Goal: Task Accomplishment & Management: Use online tool/utility

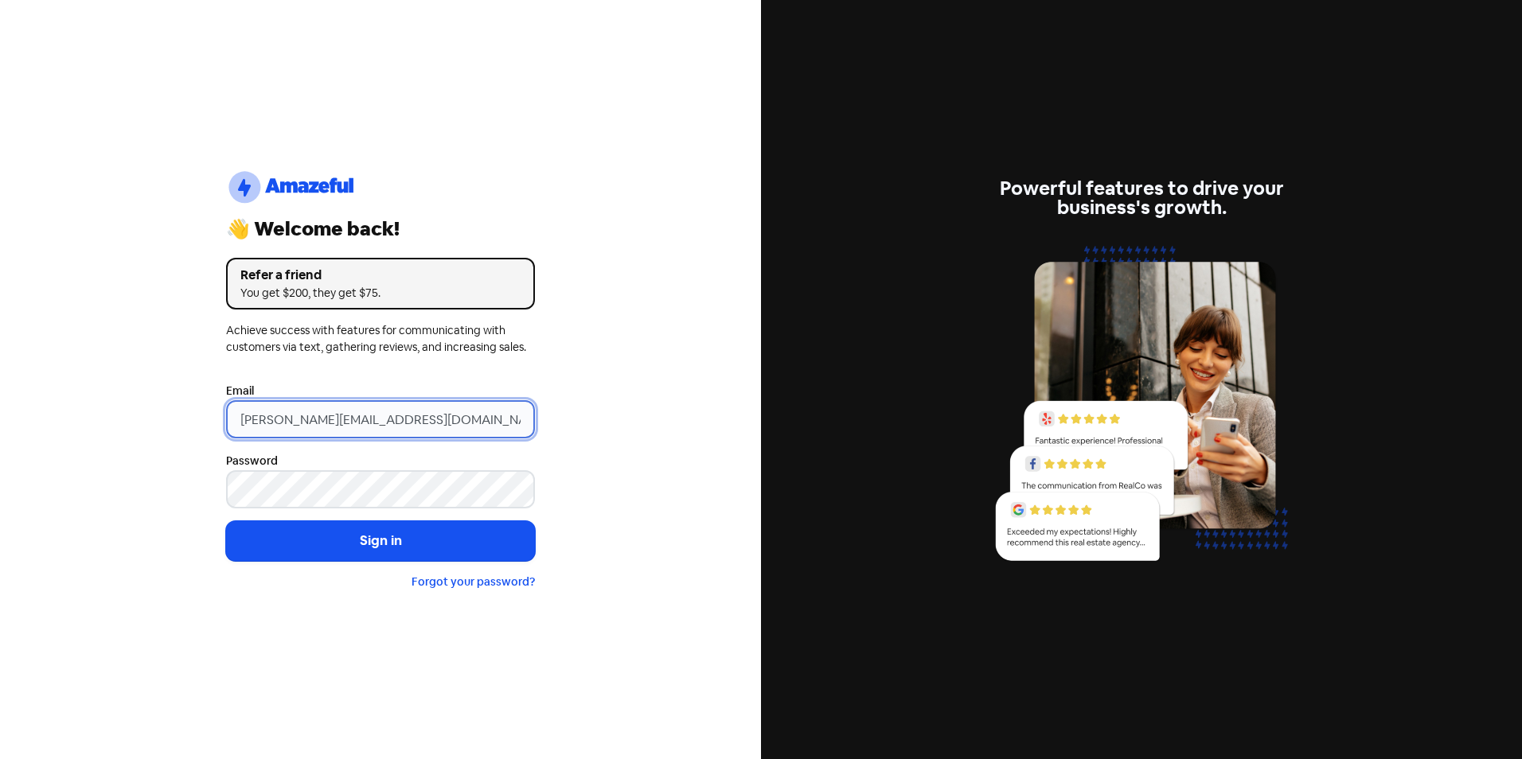
drag, startPoint x: 242, startPoint y: 420, endPoint x: 169, endPoint y: 420, distance: 73.2
click at [169, 420] on div "logo-amazeful_Logo 👋 Welcome back! Refer a friend You get $200, they get $75. A…" at bounding box center [380, 379] width 761 height 759
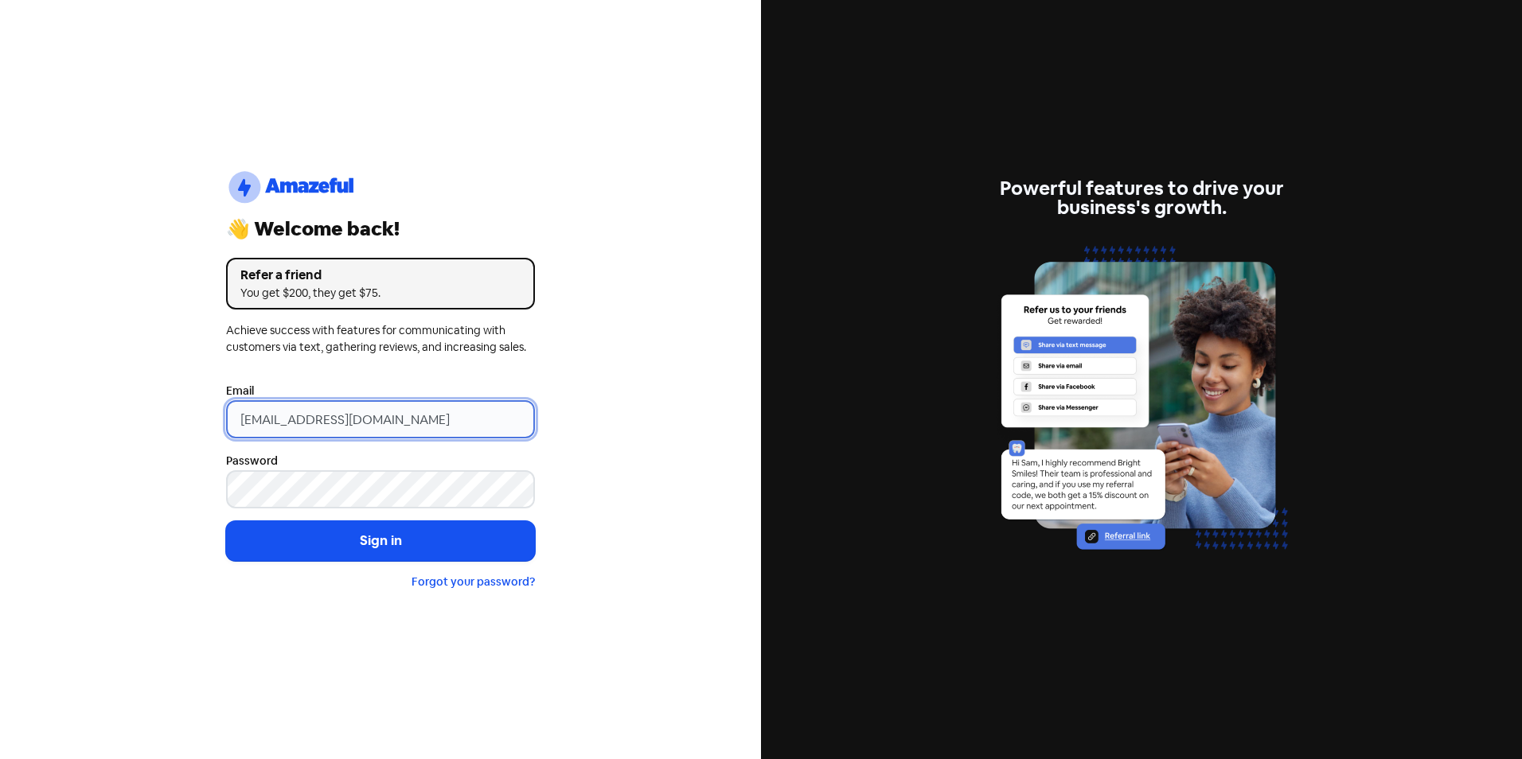
type input "[EMAIL_ADDRESS][DOMAIN_NAME]"
click at [226, 521] on button "Sign in" at bounding box center [380, 541] width 309 height 40
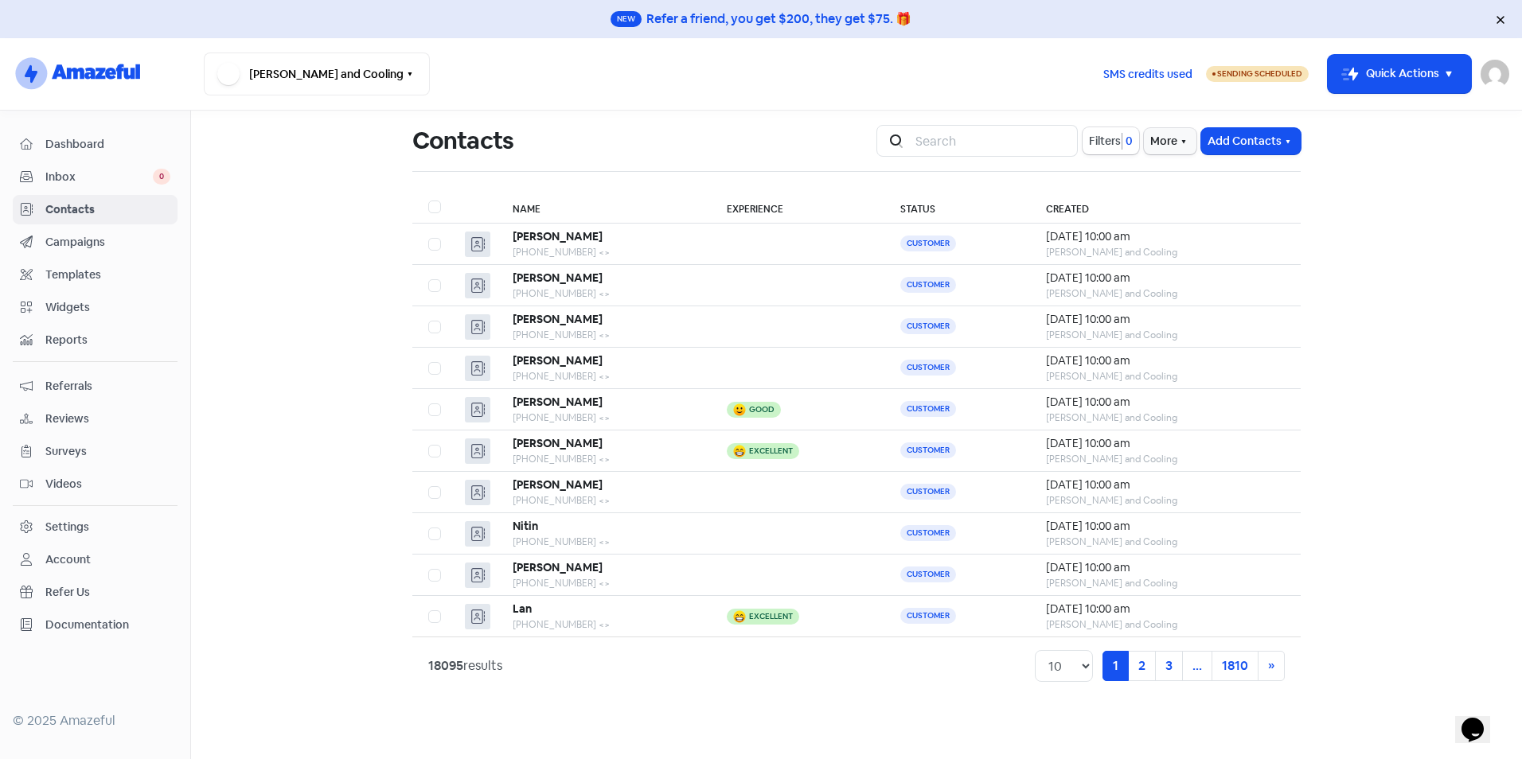
click at [301, 706] on main "Contacts Icon For Search Filters 0 More Add Contacts Name Experience Status Cre…" at bounding box center [856, 435] width 1331 height 649
click at [1274, 135] on button "Add Contacts" at bounding box center [1251, 141] width 100 height 26
click at [1236, 204] on button "Import contact (basic)" at bounding box center [1206, 208] width 185 height 32
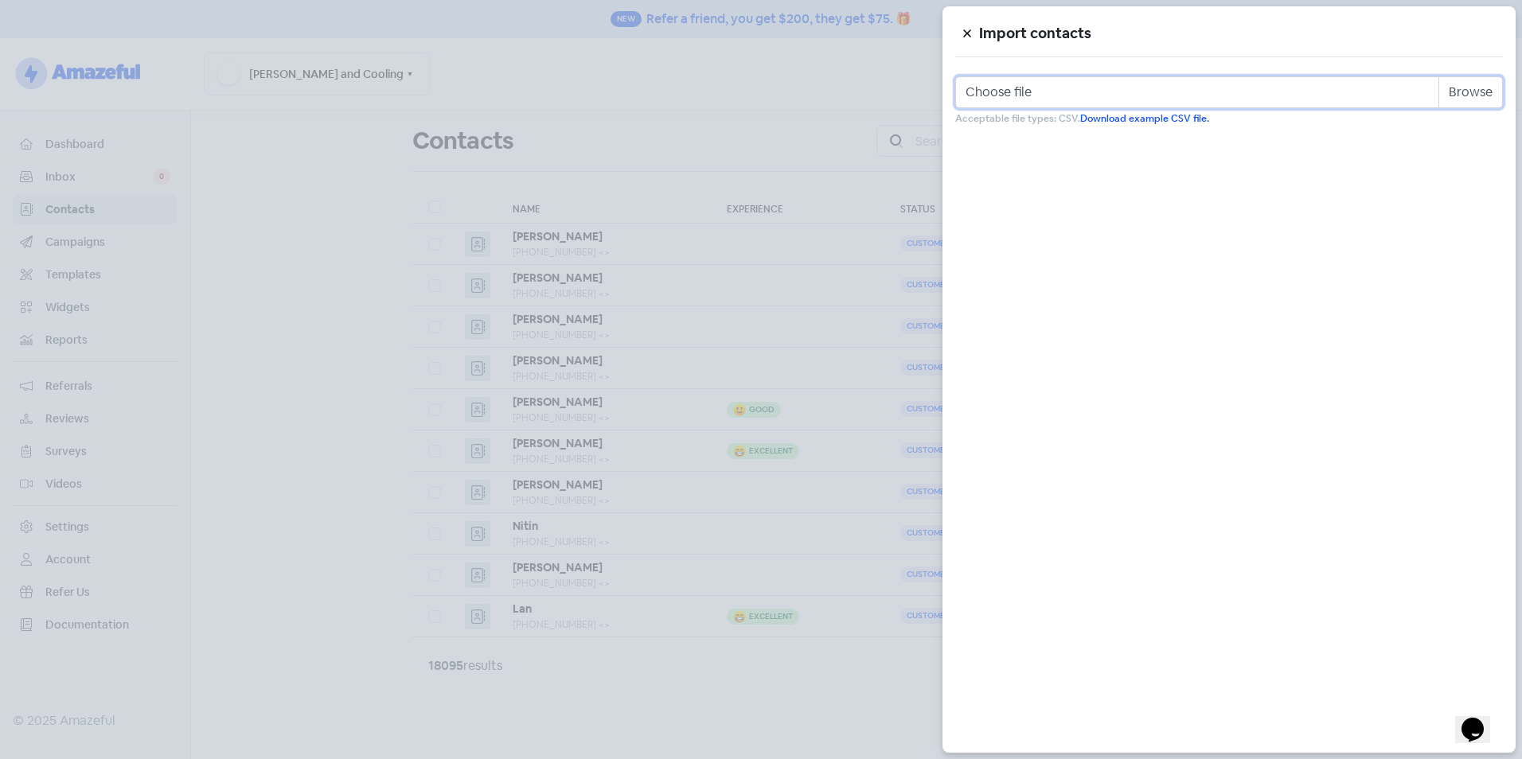
click at [1484, 95] on input "Choose file" at bounding box center [1229, 92] width 548 height 32
type input "C:\fakepath\Review Template.csv"
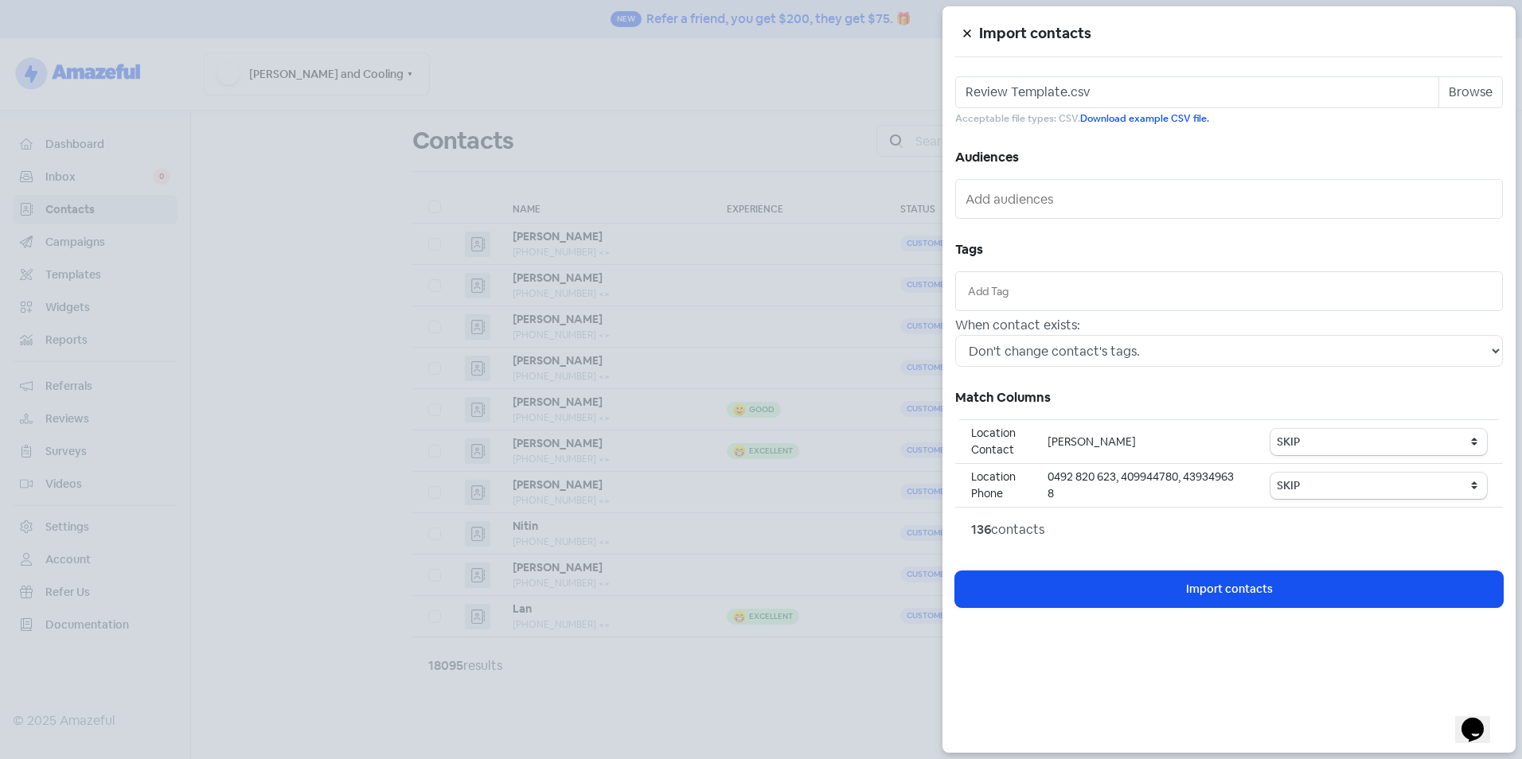
click at [1060, 292] on input "text" at bounding box center [1229, 292] width 522 height 18
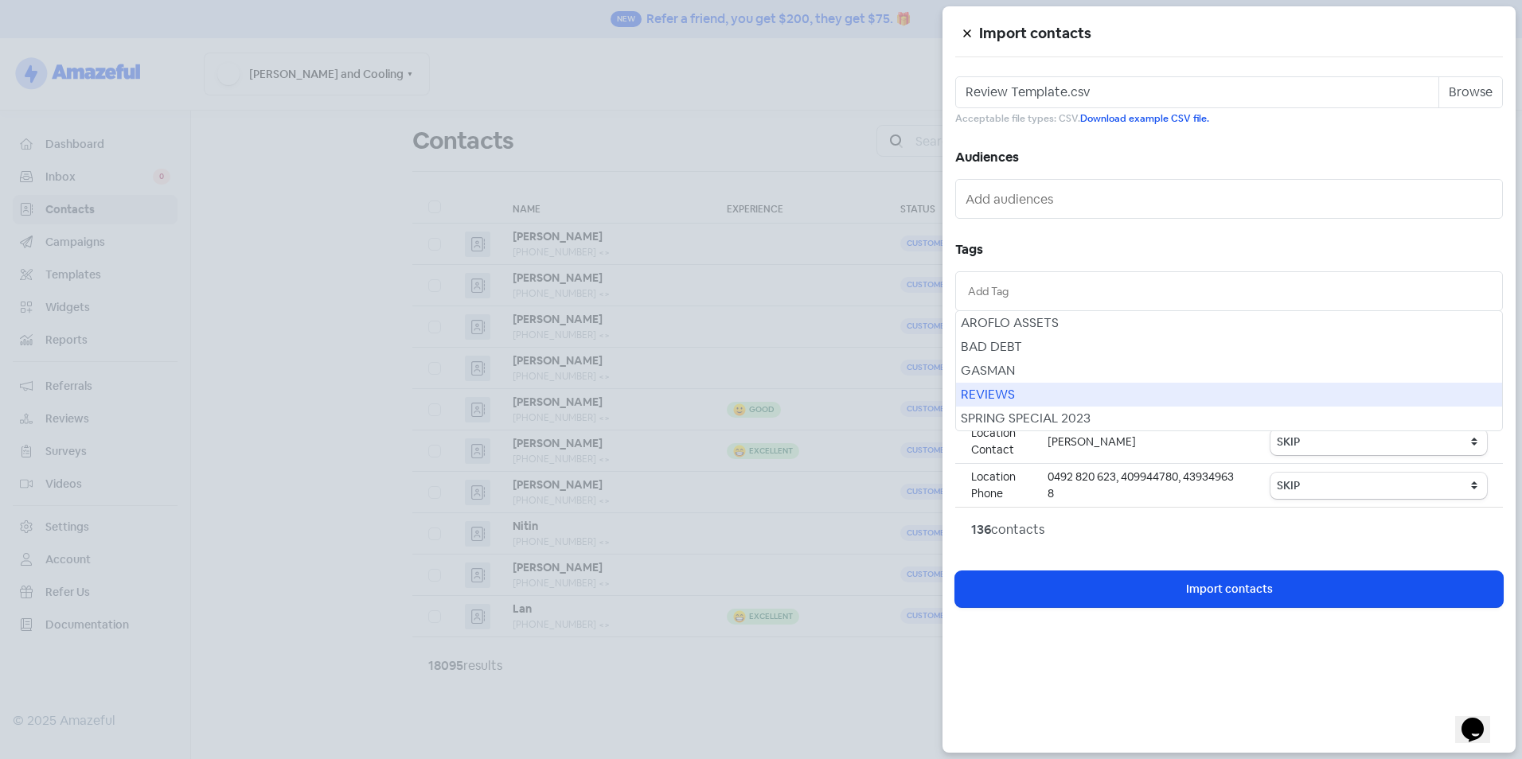
click at [1044, 388] on div "REVIEWS" at bounding box center [1229, 395] width 546 height 24
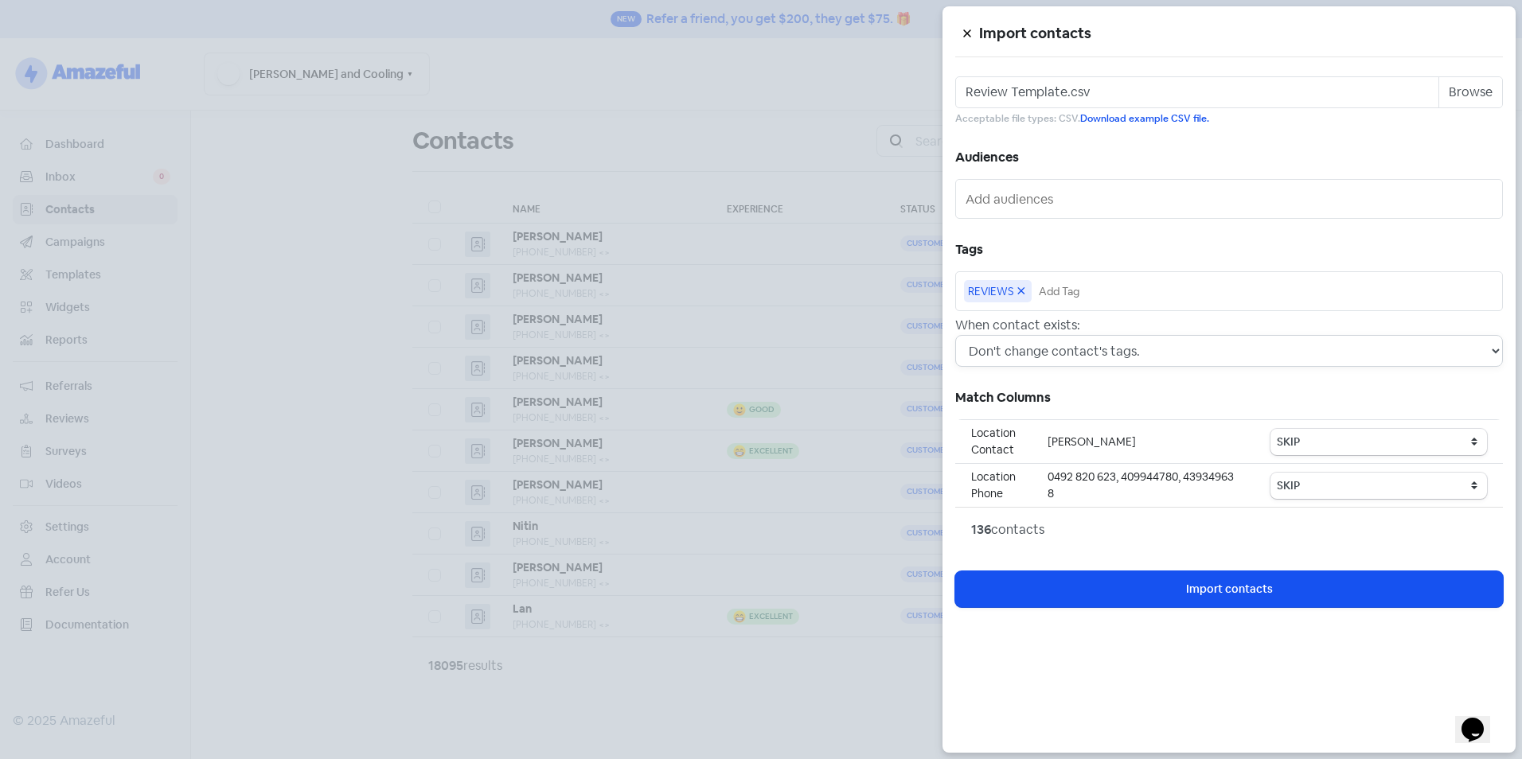
drag, startPoint x: 1089, startPoint y: 337, endPoint x: 1089, endPoint y: 349, distance: 12.7
click at [1089, 337] on select "Don't change contact's tags. Don't change contact's existing tags, but add new …" at bounding box center [1229, 351] width 548 height 32
select select "2"
click at [955, 335] on select "Don't change contact's tags. Don't change contact's existing tags, but add new …" at bounding box center [1229, 351] width 548 height 32
click at [1283, 432] on select "SKIP First name Last name Mobile number Email address Contact status Category 1…" at bounding box center [1379, 442] width 217 height 26
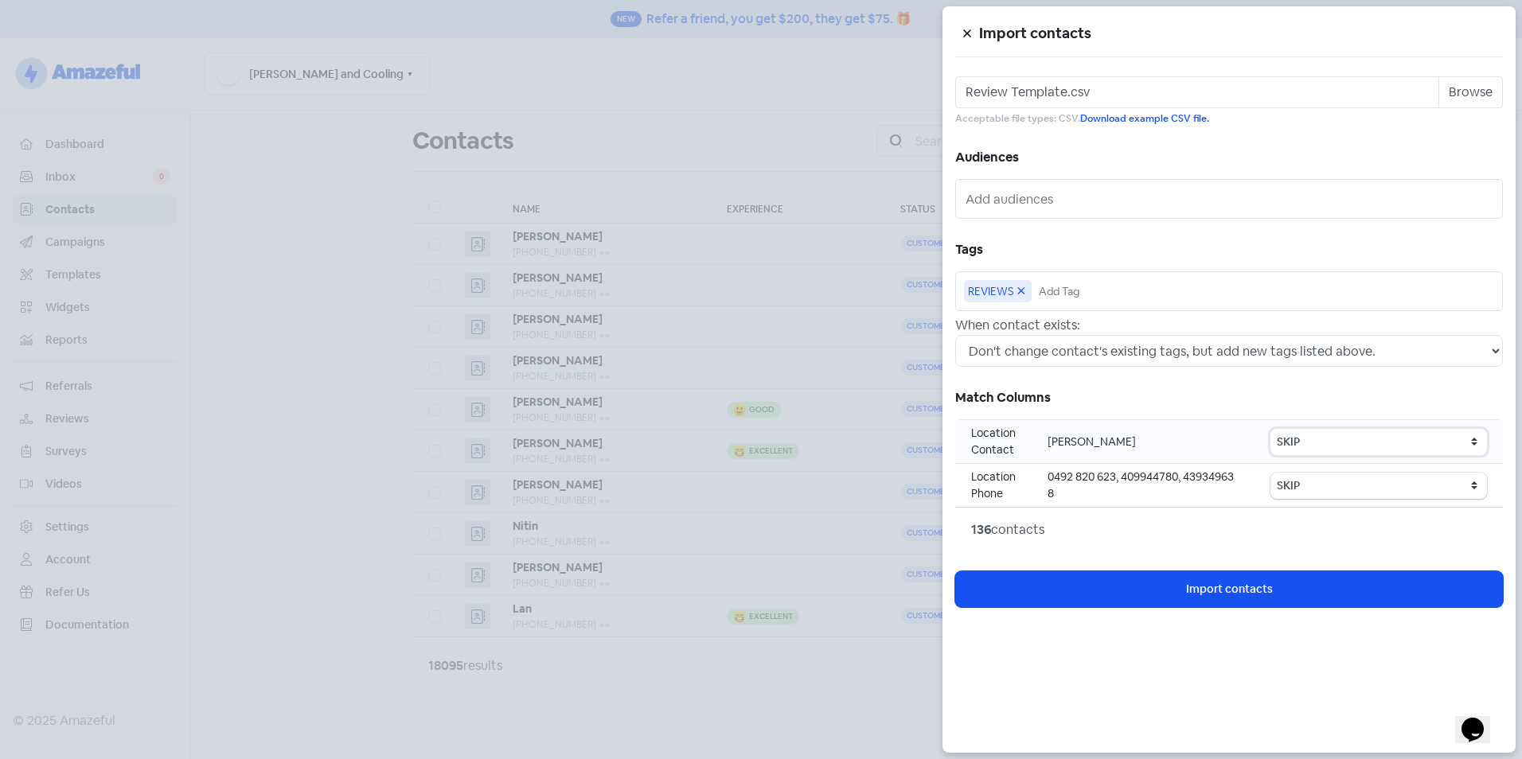
select select "first_name"
click at [1273, 429] on select "SKIP First name Last name Mobile number Email address Contact status Category 1…" at bounding box center [1379, 442] width 217 height 26
click at [1375, 495] on select "SKIP First name Last name Mobile number Email address Contact status Category 1…" at bounding box center [1379, 486] width 217 height 26
select select "phone"
click at [1273, 473] on select "SKIP First name Last name Mobile number Email address Contact status Category 1…" at bounding box center [1379, 486] width 217 height 26
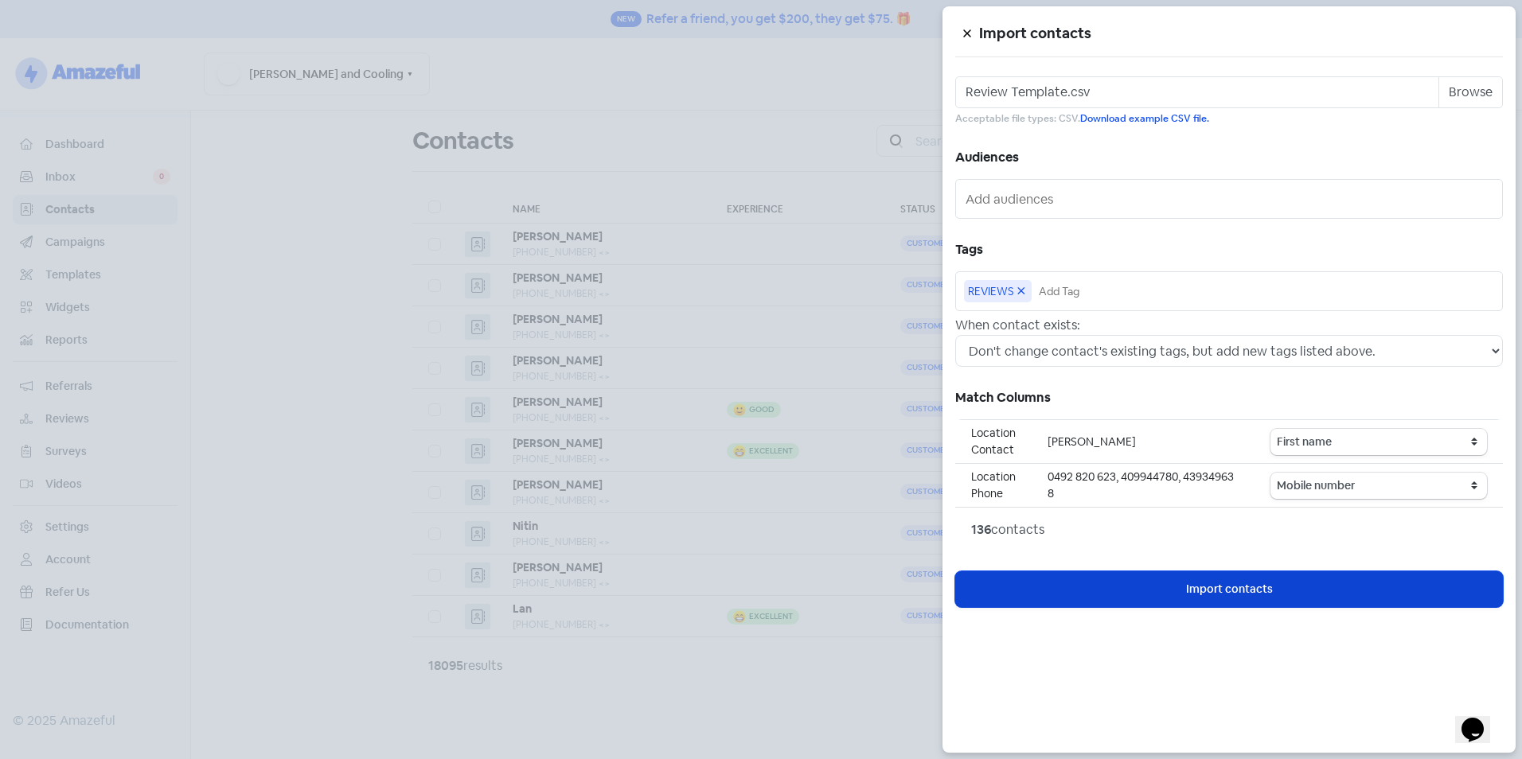
click at [1274, 595] on button "Icon For Loading Import contacts" at bounding box center [1229, 590] width 548 height 36
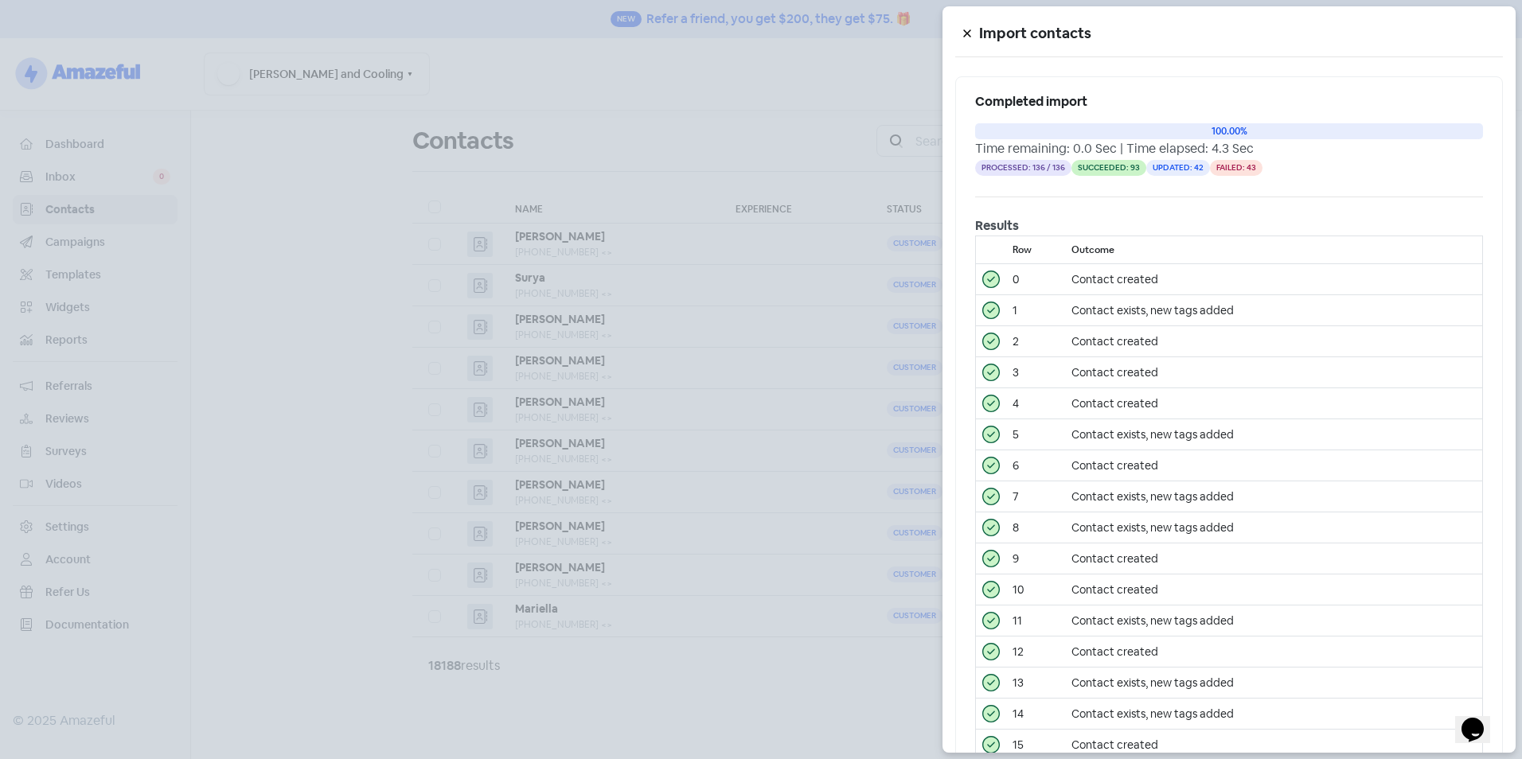
click at [335, 307] on div at bounding box center [761, 379] width 1522 height 759
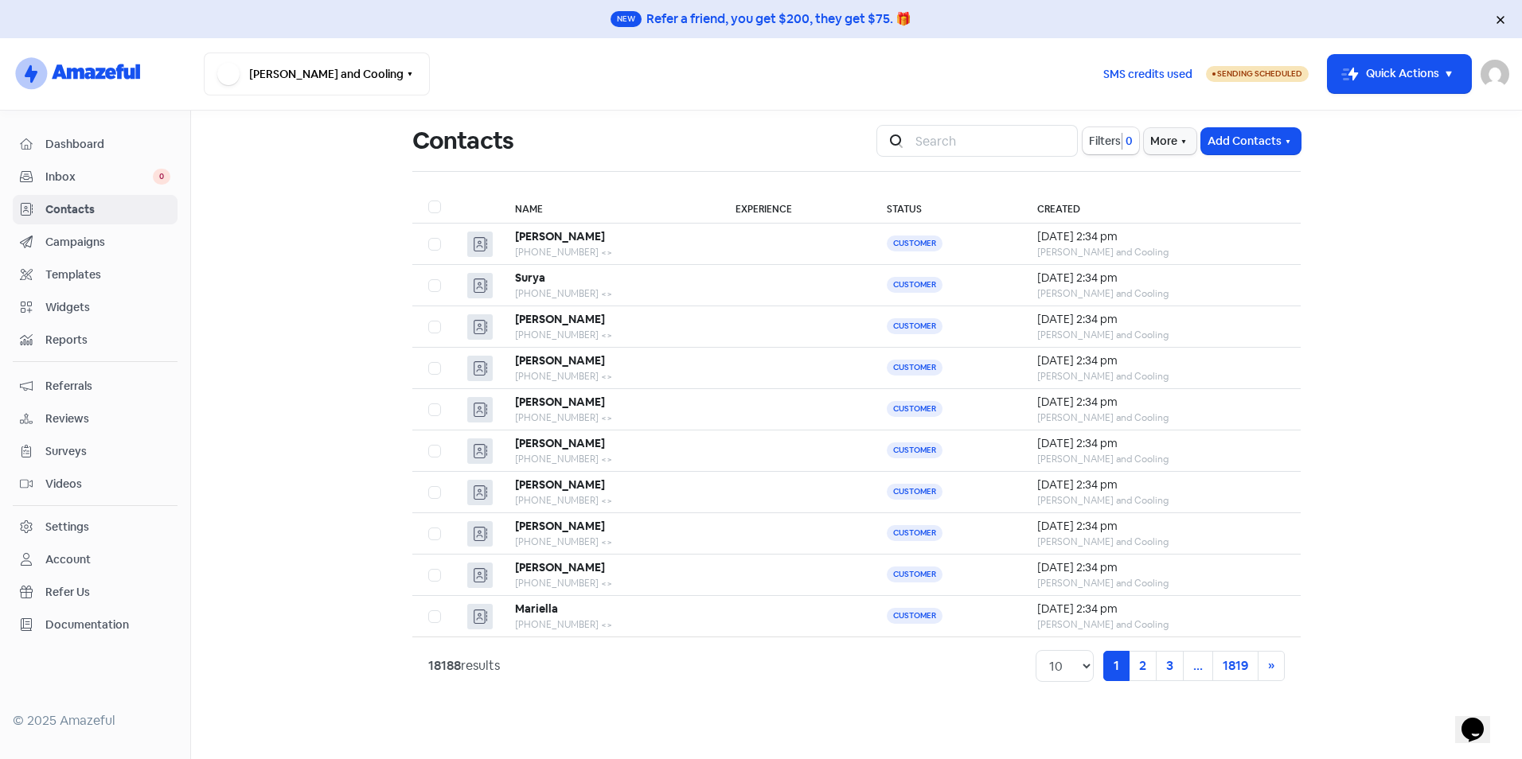
click at [111, 142] on span "Dashboard" at bounding box center [107, 144] width 125 height 17
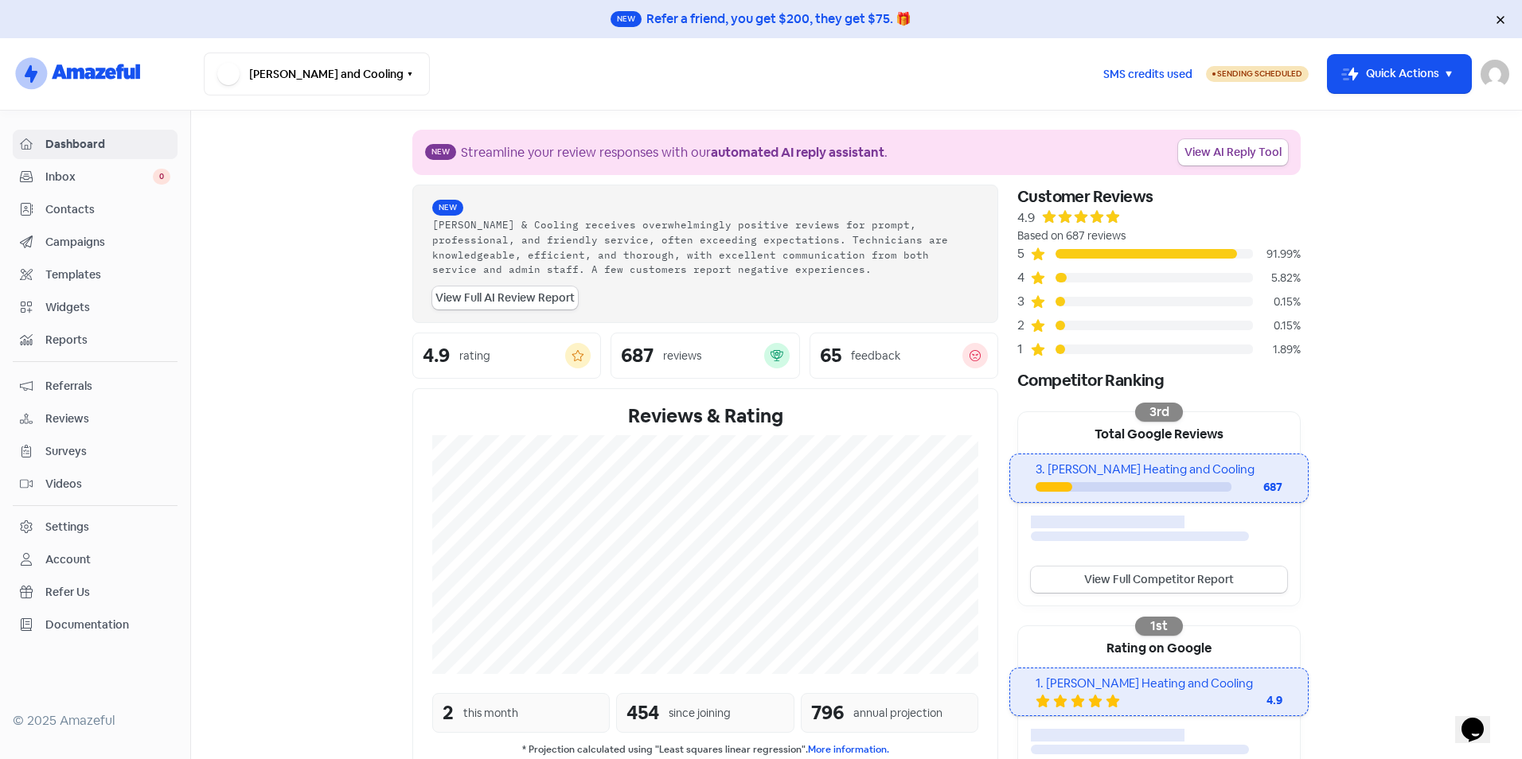
click at [320, 435] on section "New Streamline your review responses with our automated AI reply assistant . Vi…" at bounding box center [856, 564] width 1331 height 907
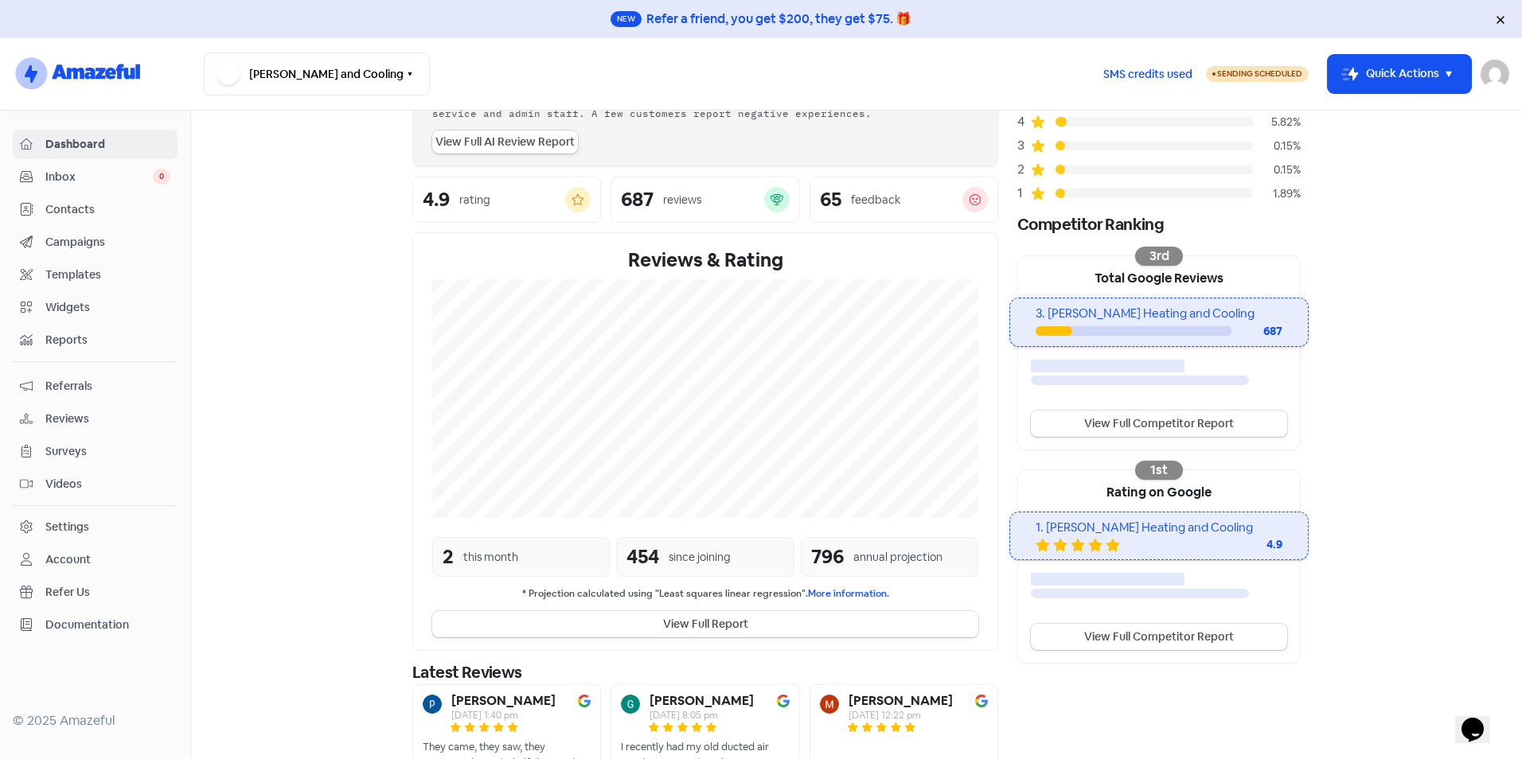
scroll to position [159, 0]
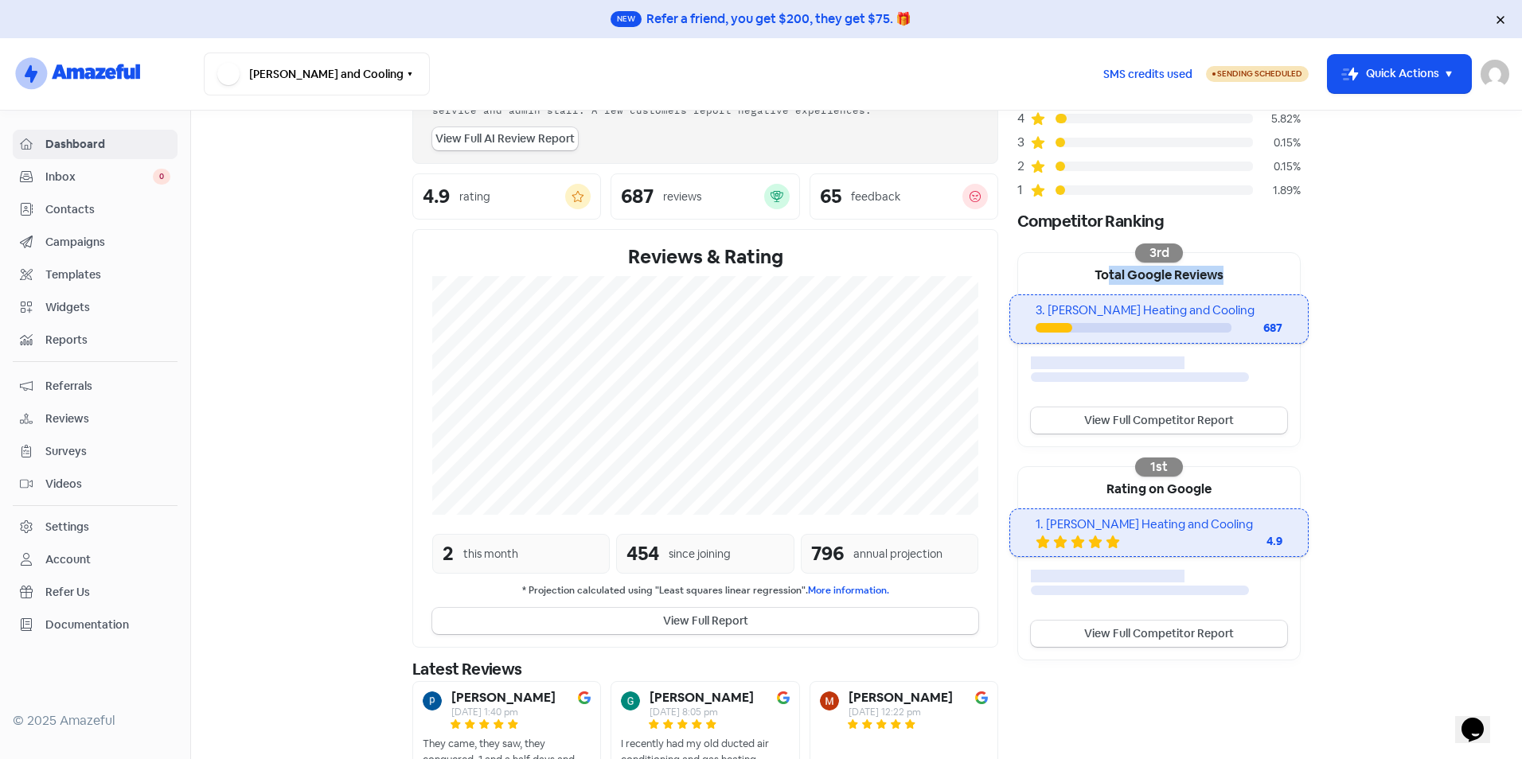
drag, startPoint x: 1208, startPoint y: 278, endPoint x: 1268, endPoint y: 278, distance: 60.5
click at [1268, 278] on div "Total Google Reviews" at bounding box center [1159, 273] width 282 height 41
drag, startPoint x: 1268, startPoint y: 278, endPoint x: 1410, endPoint y: 289, distance: 142.1
click at [1410, 289] on section "New Streamline your review responses with our automated AI reply assistant . Vi…" at bounding box center [856, 404] width 1331 height 907
click at [1235, 490] on div "Rating on Google" at bounding box center [1159, 487] width 282 height 41
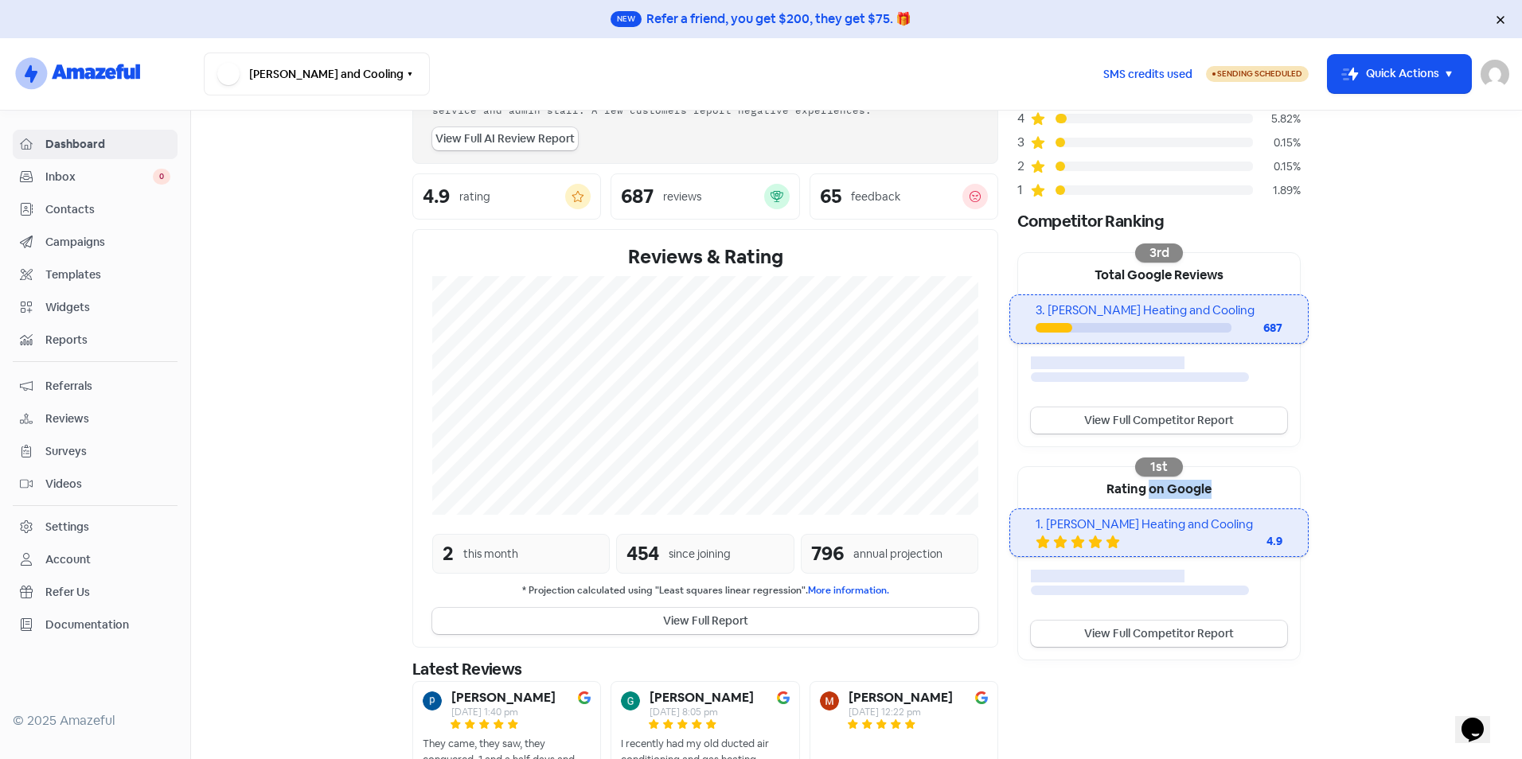
drag, startPoint x: 1235, startPoint y: 490, endPoint x: 1422, endPoint y: 480, distance: 186.6
click at [1422, 480] on section "New Streamline your review responses with our automated AI reply assistant . Vi…" at bounding box center [856, 404] width 1331 height 907
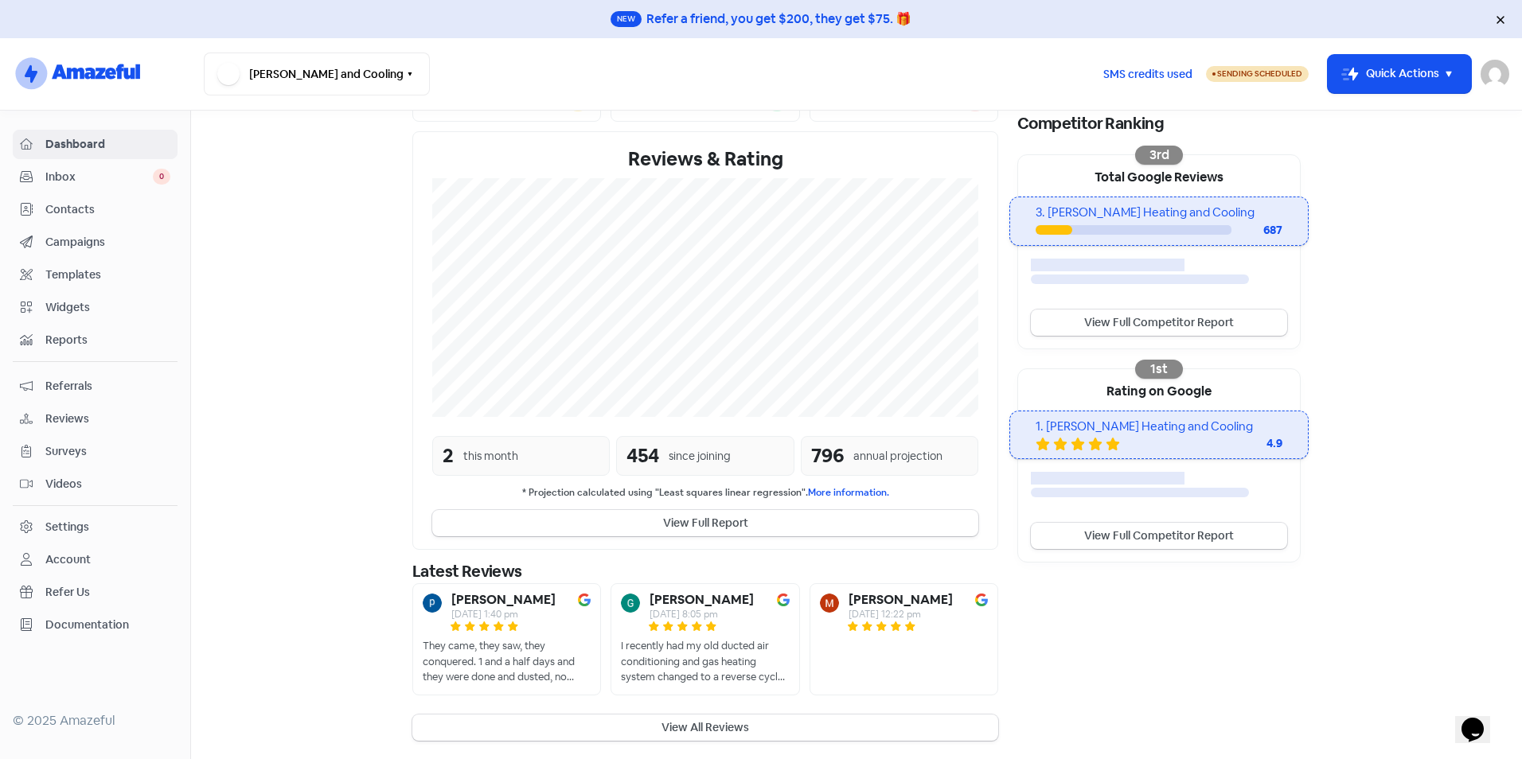
scroll to position [258, 0]
